Goal: Find specific page/section: Find specific page/section

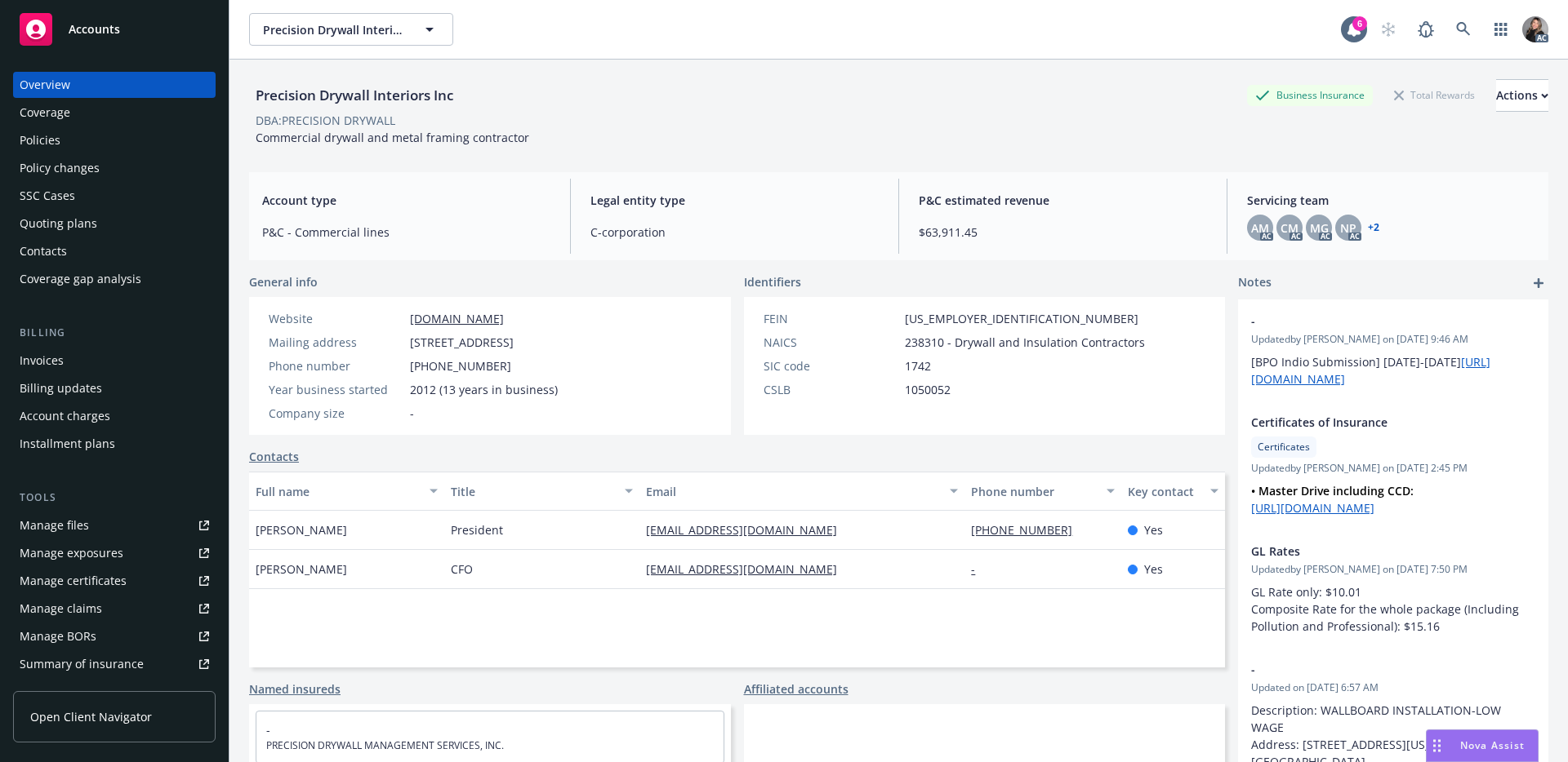
scroll to position [149, 0]
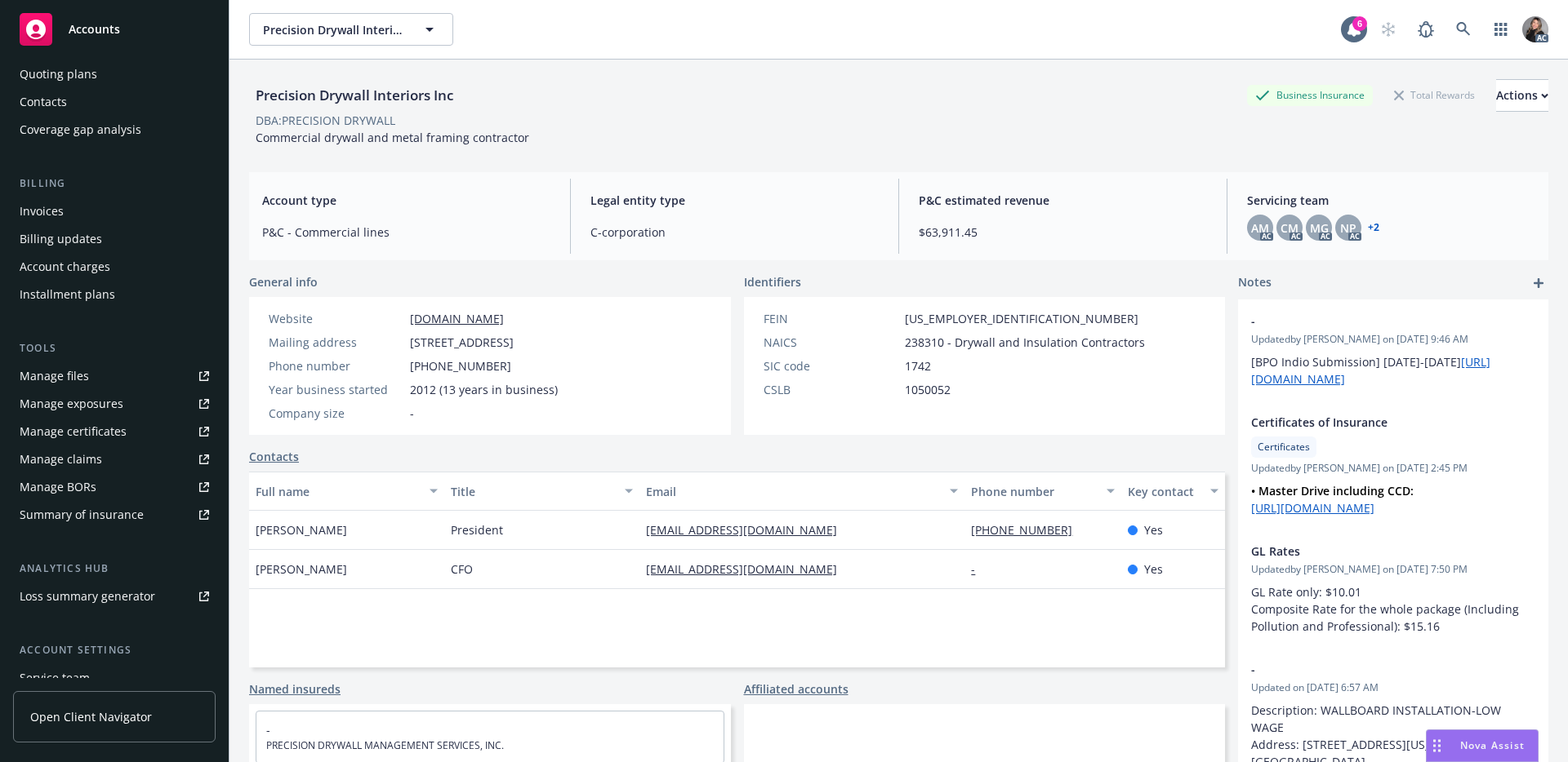
click at [1052, 87] on div "Precision Drywall Interiors Inc Business Insurance Total Rewards Actions" at bounding box center [899, 95] width 1299 height 33
